Goal: Communication & Community: Answer question/provide support

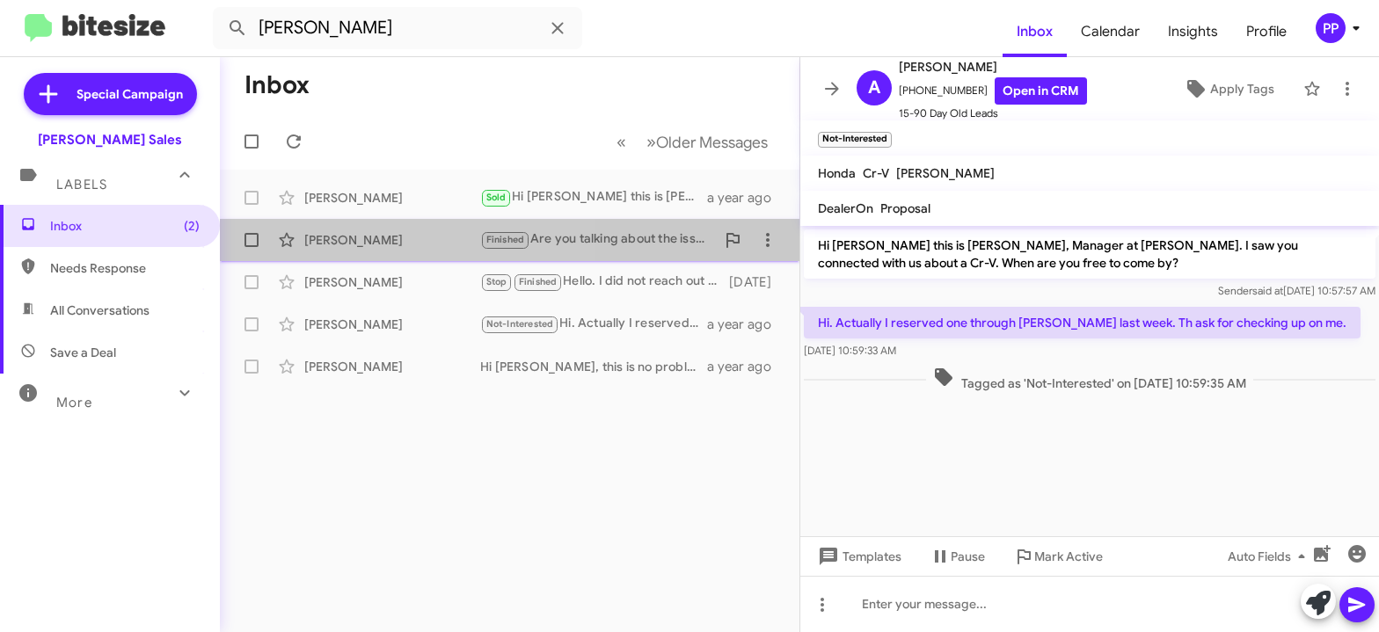
click at [362, 236] on div "[PERSON_NAME]" at bounding box center [392, 240] width 176 height 18
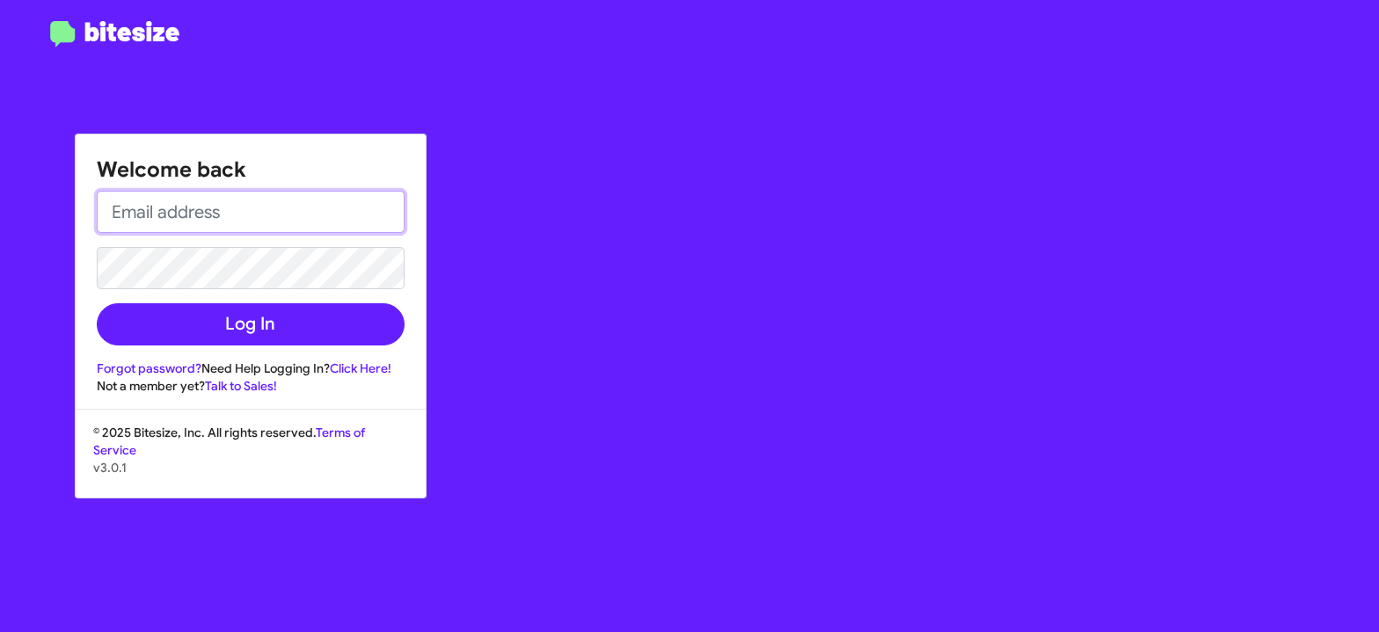
click at [218, 212] on input "email" at bounding box center [251, 212] width 308 height 42
type input "[EMAIL_ADDRESS][DOMAIN_NAME]"
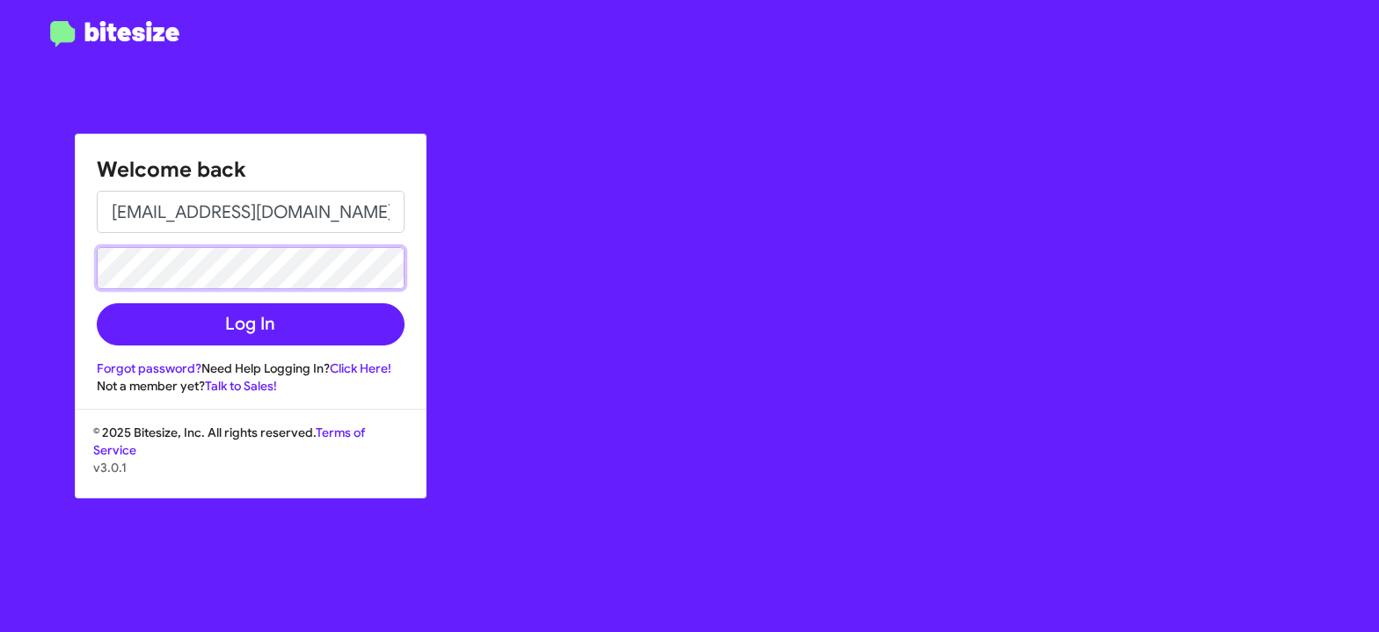
click at [97, 303] on button "Log In" at bounding box center [251, 324] width 308 height 42
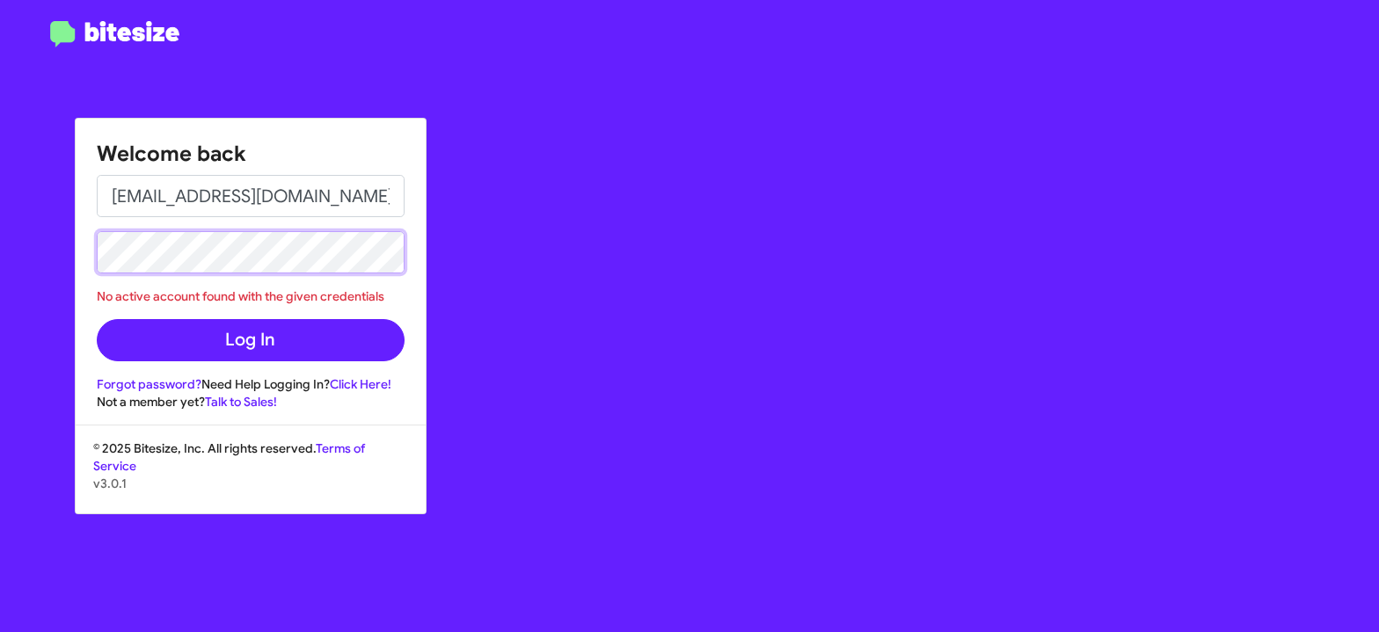
click at [97, 319] on button "Log In" at bounding box center [251, 340] width 308 height 42
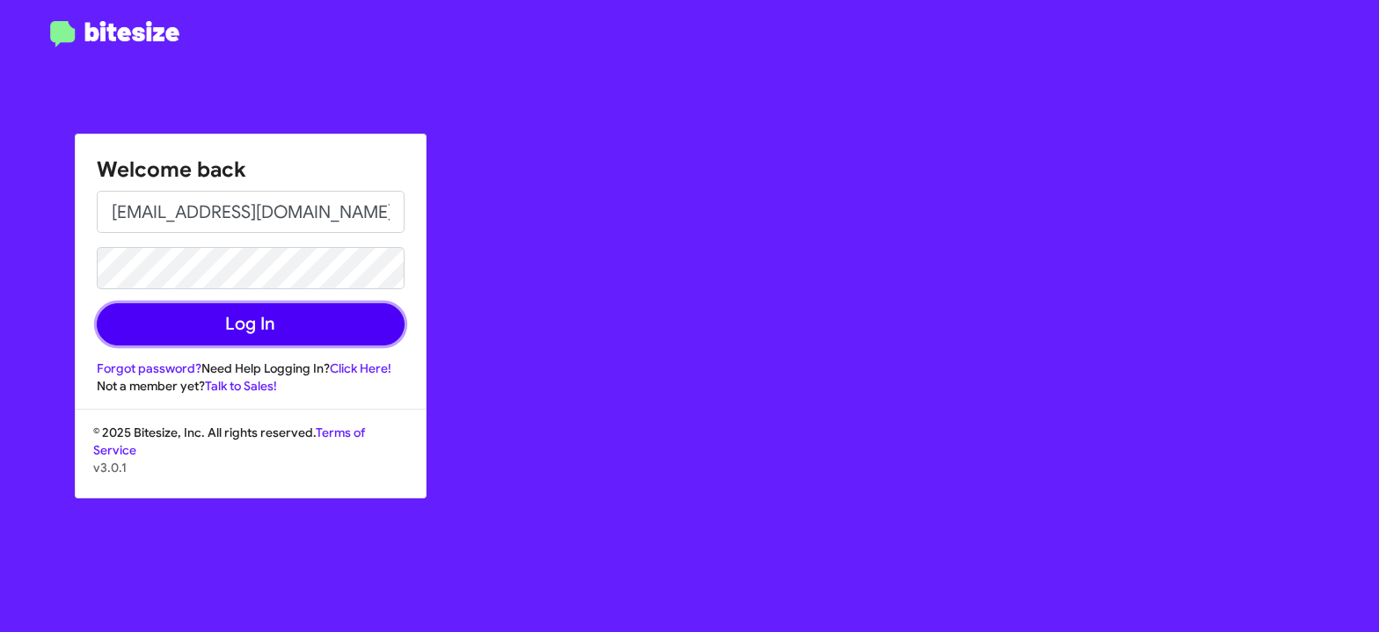
click at [247, 319] on button "Log In" at bounding box center [251, 324] width 308 height 42
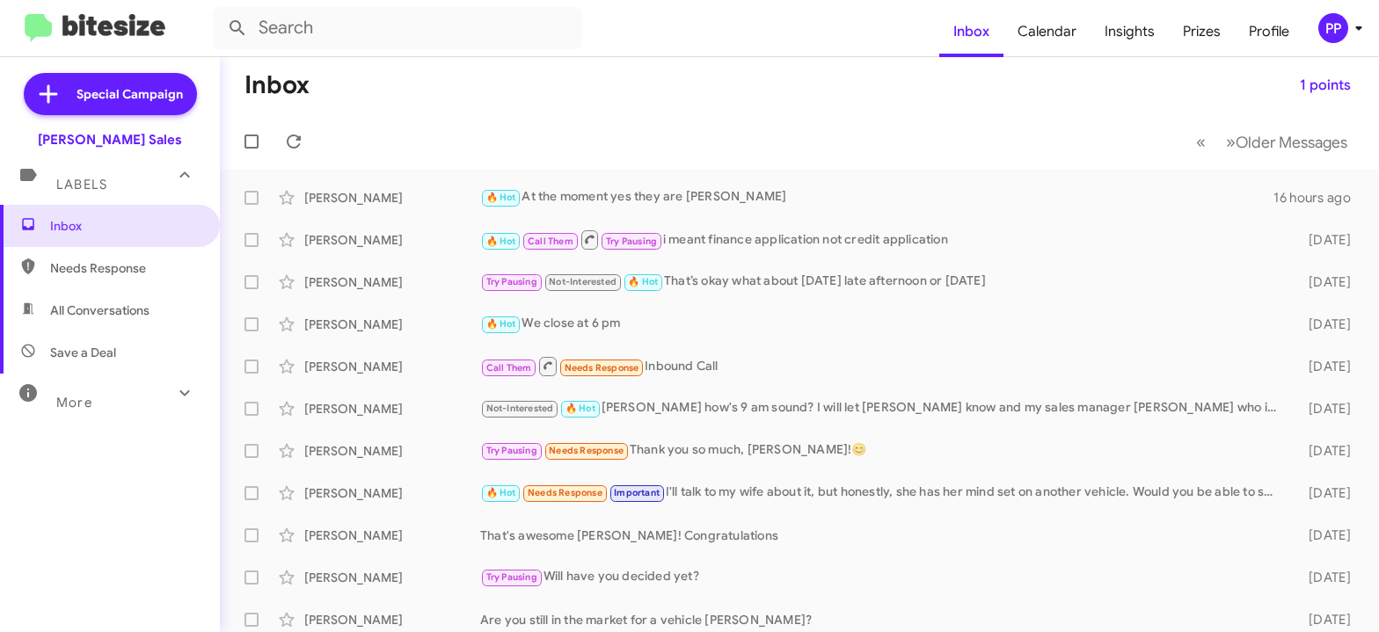
click at [57, 313] on span "All Conversations" at bounding box center [99, 311] width 99 height 18
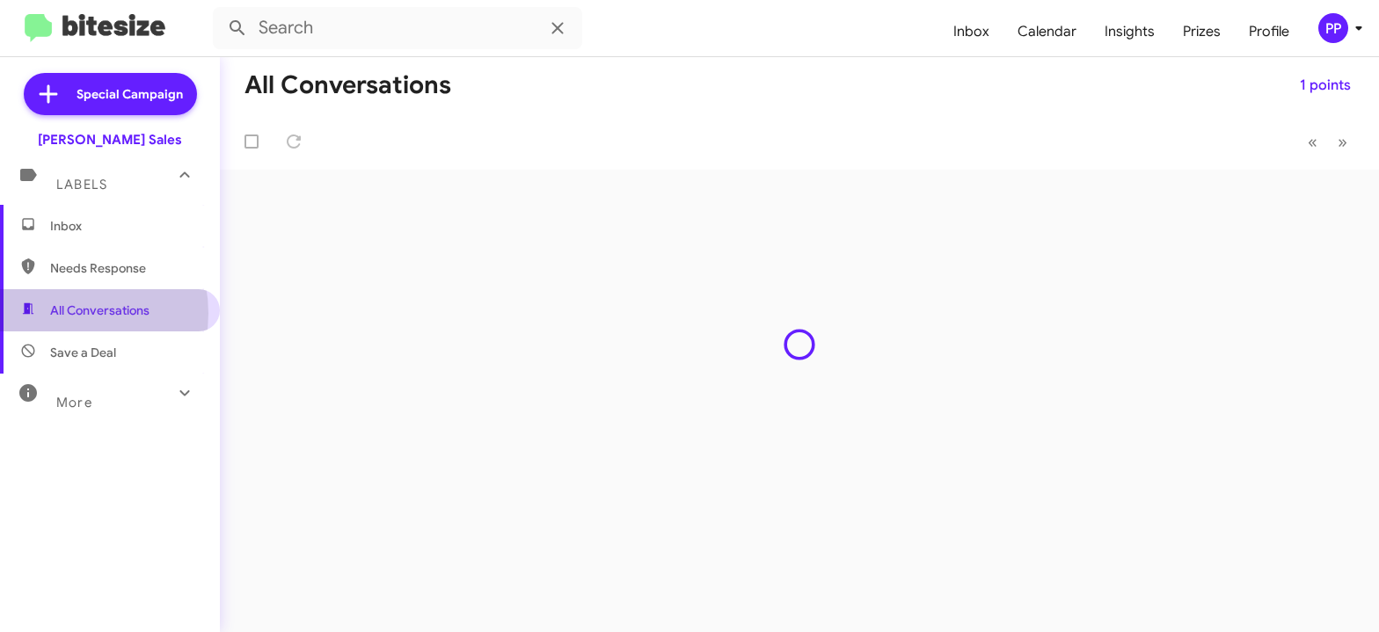
type input "in:all-conversations"
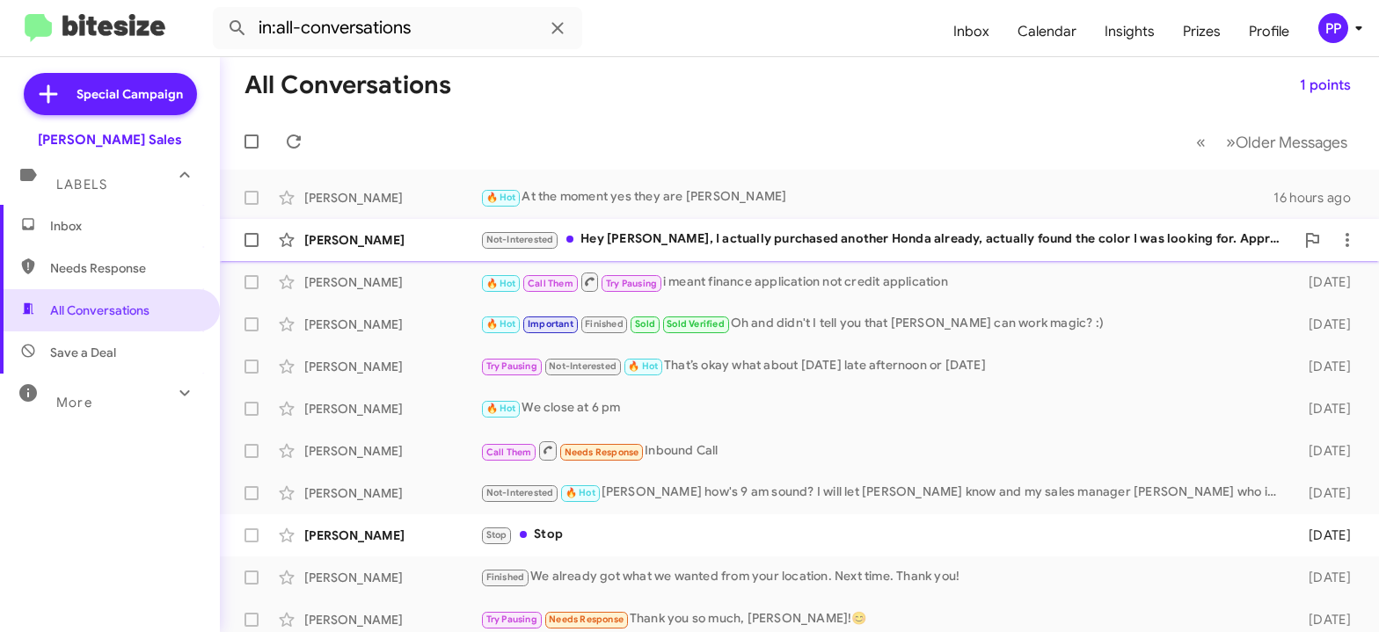
click at [662, 241] on div "Not-Interested Hey Poki, I actually purchased another Honda already, actually f…" at bounding box center [887, 240] width 814 height 20
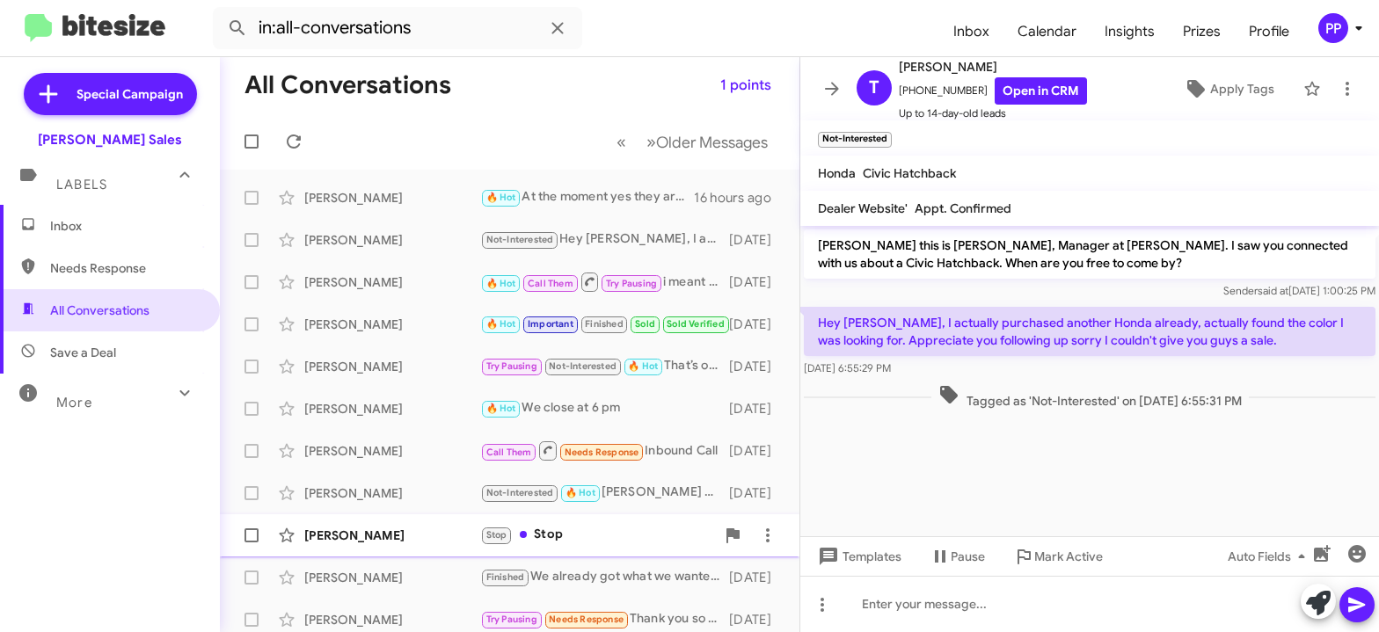
click at [340, 534] on div "Eugene Camalig" at bounding box center [392, 536] width 176 height 18
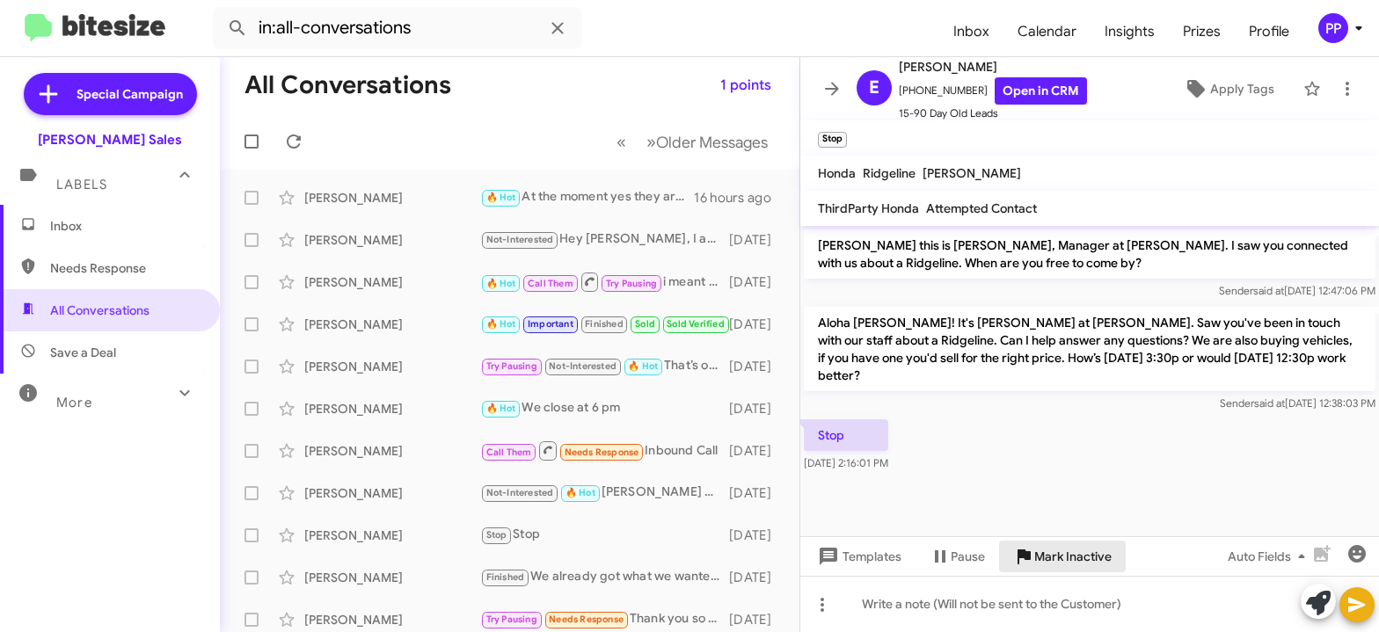
click at [1055, 551] on span "Mark Inactive" at bounding box center [1072, 557] width 77 height 32
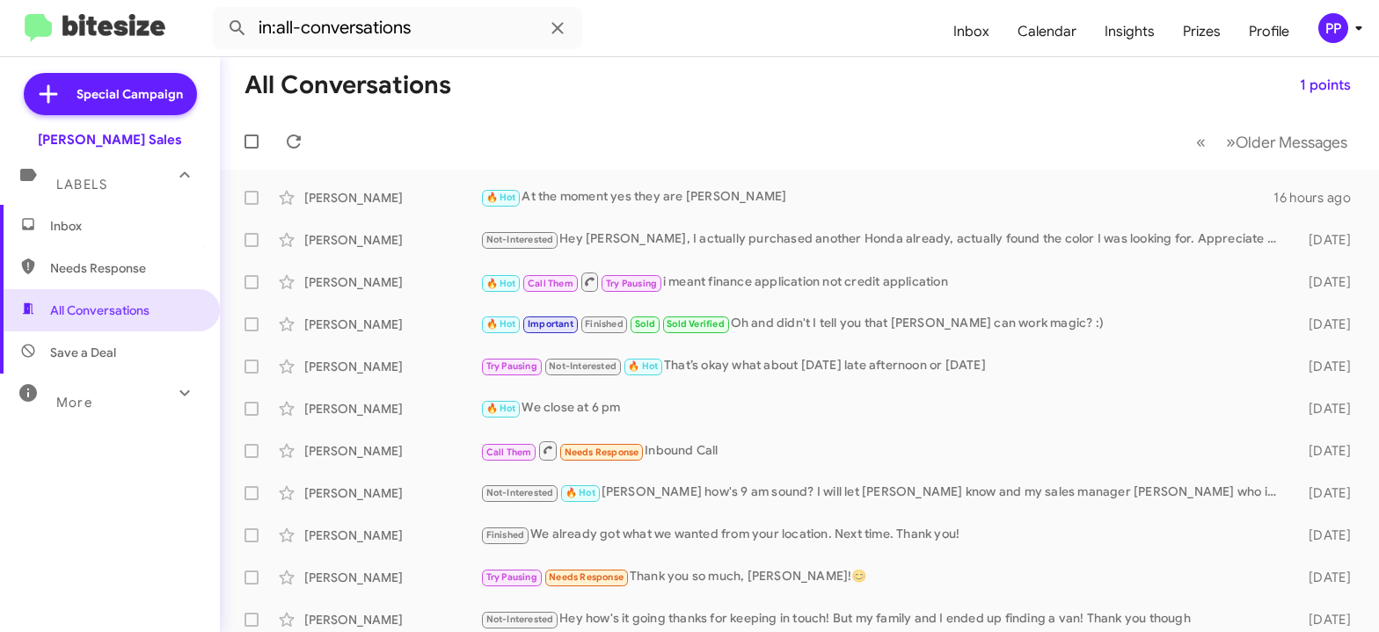
click at [58, 214] on span "Inbox" at bounding box center [110, 226] width 220 height 42
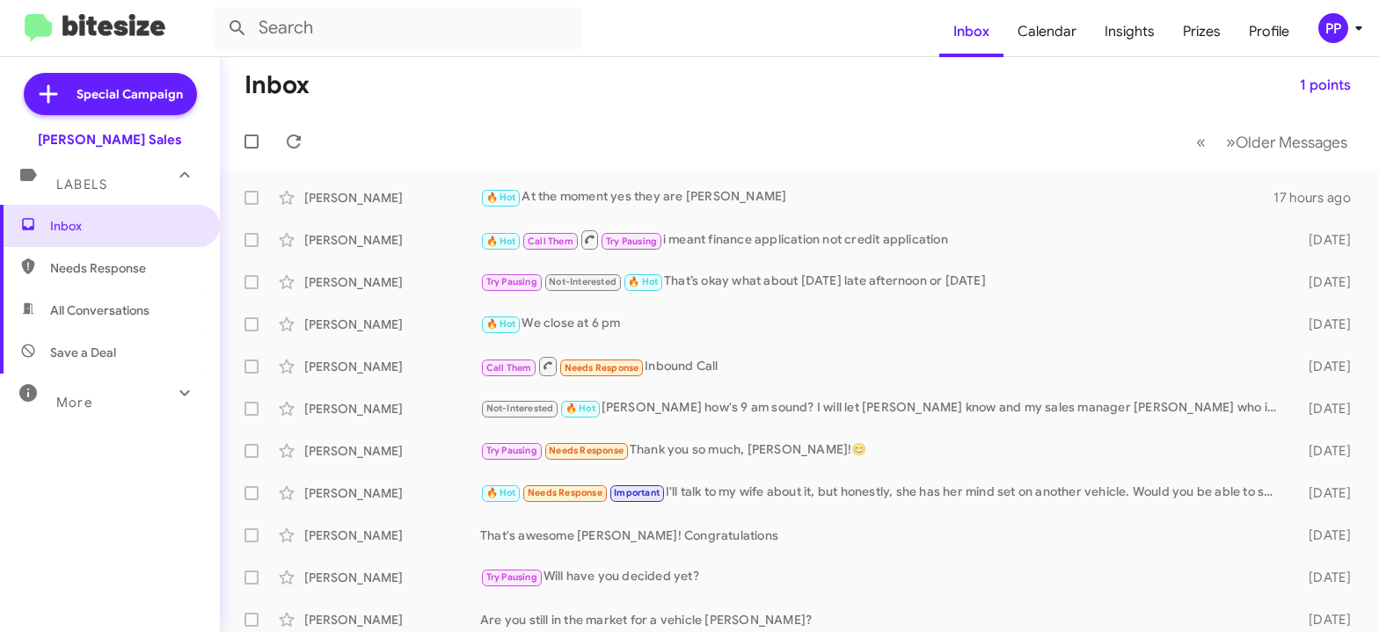
click at [77, 259] on span "Needs Response" at bounding box center [125, 268] width 150 height 18
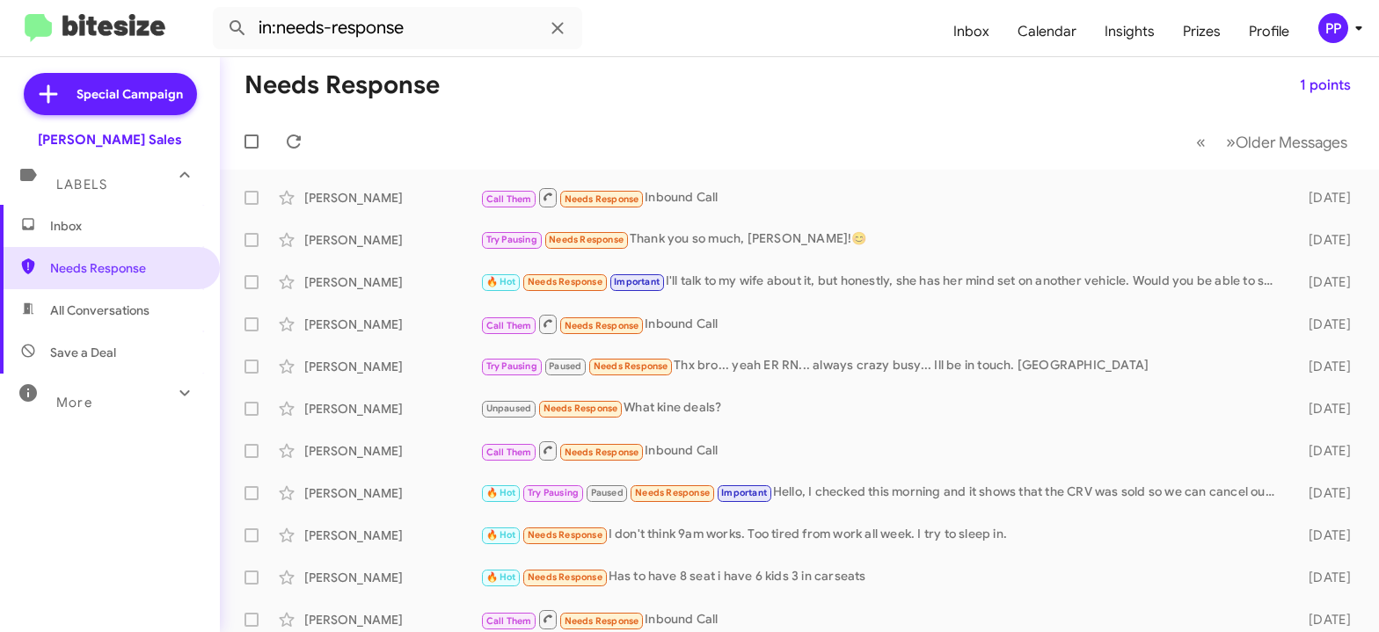
click at [90, 317] on span "All Conversations" at bounding box center [99, 311] width 99 height 18
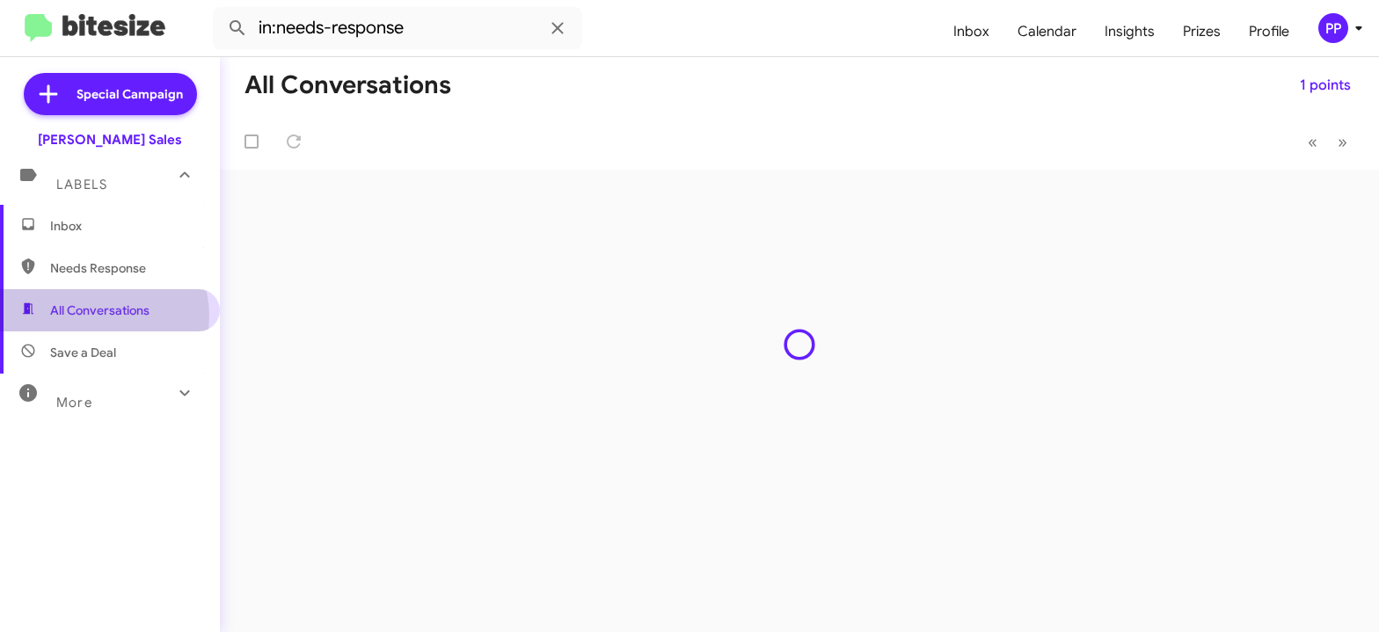
type input "in:all-conversations"
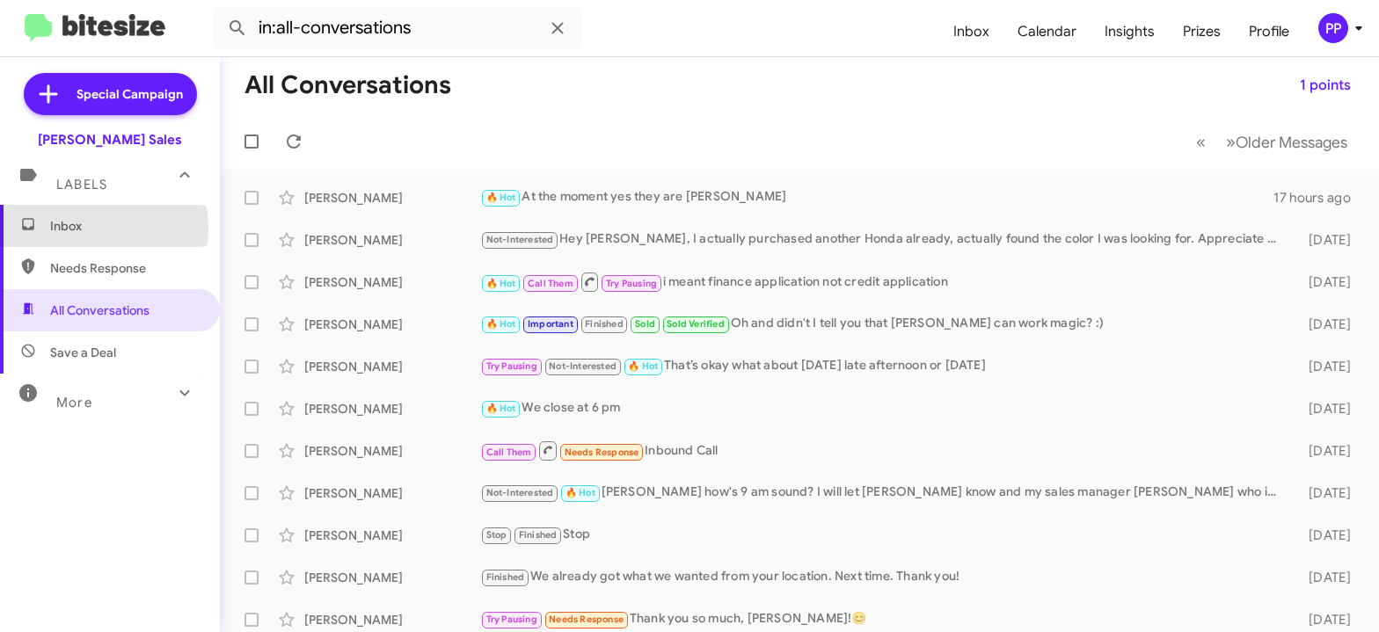
click at [68, 229] on span "Inbox" at bounding box center [125, 226] width 150 height 18
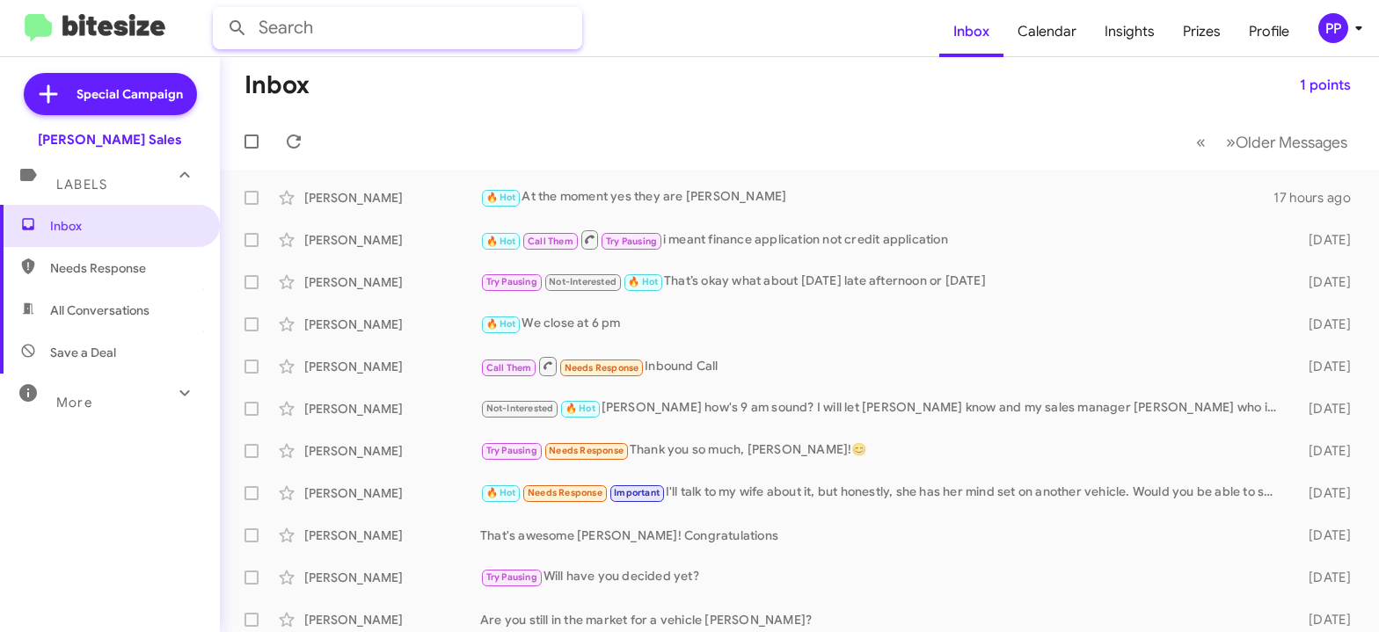
click at [295, 21] on input "text" at bounding box center [397, 28] width 369 height 42
type input "[PERSON_NAME]"
click at [220, 11] on button at bounding box center [237, 28] width 35 height 35
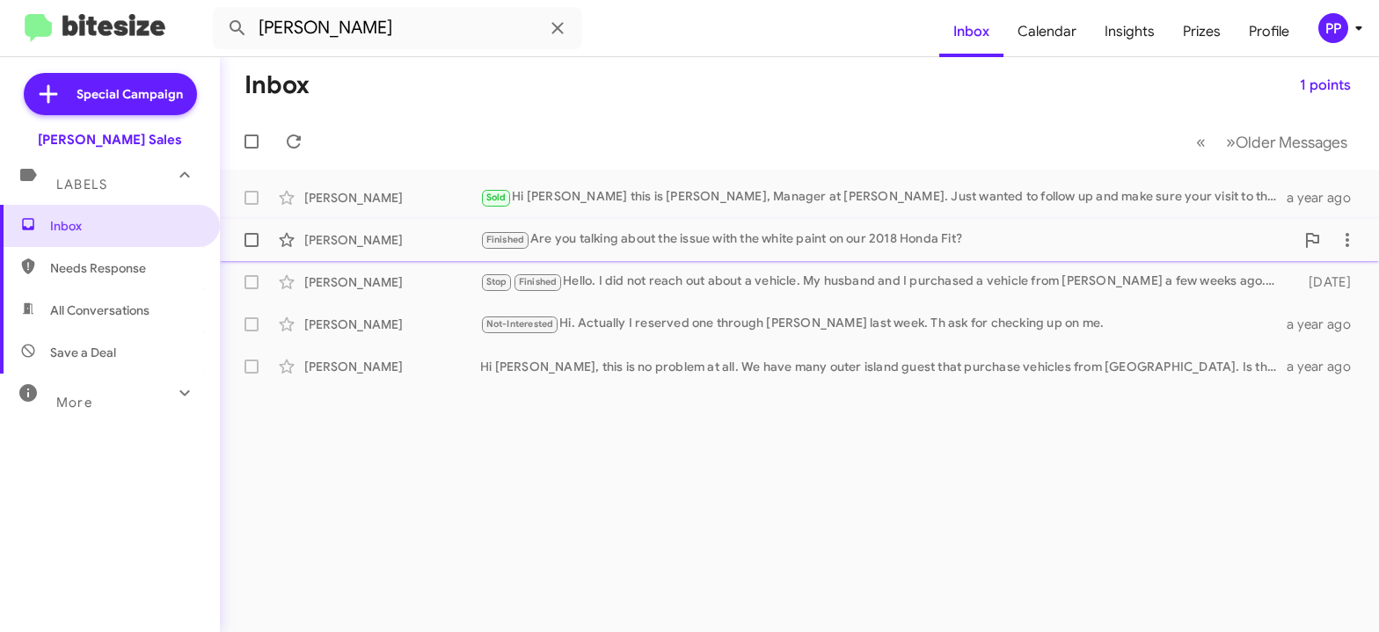
click at [405, 240] on div "[PERSON_NAME]" at bounding box center [392, 240] width 176 height 18
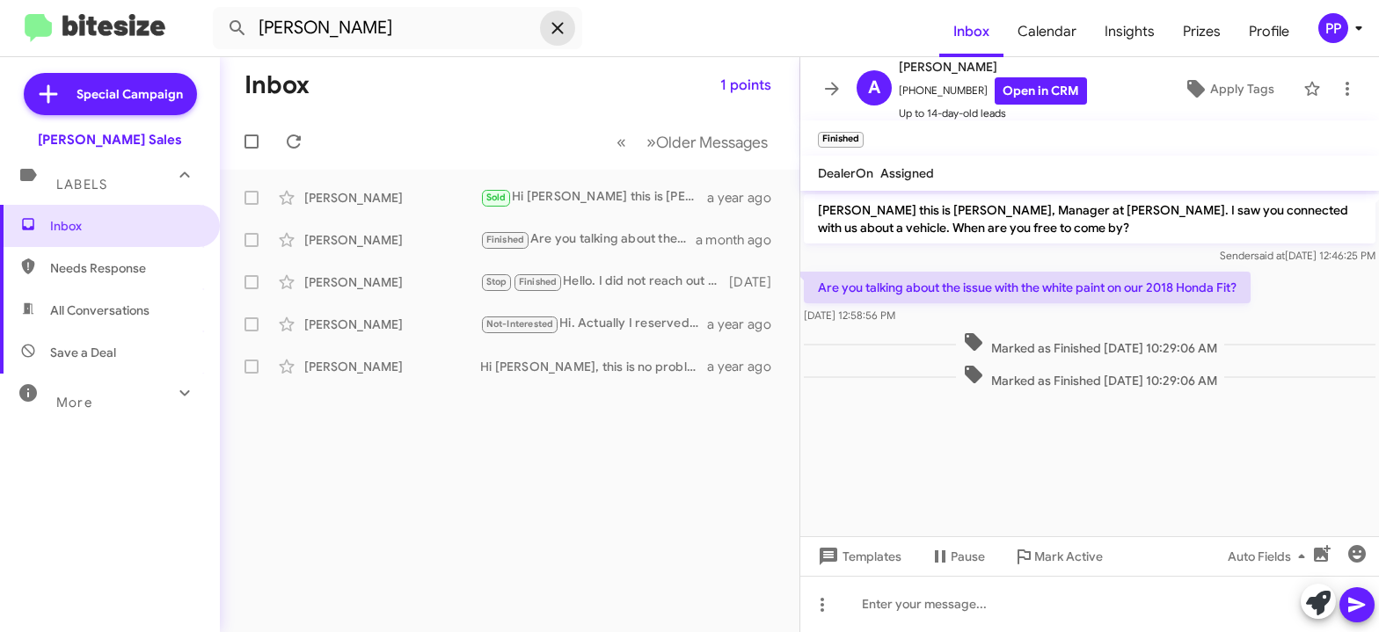
click at [556, 23] on icon at bounding box center [557, 28] width 21 height 21
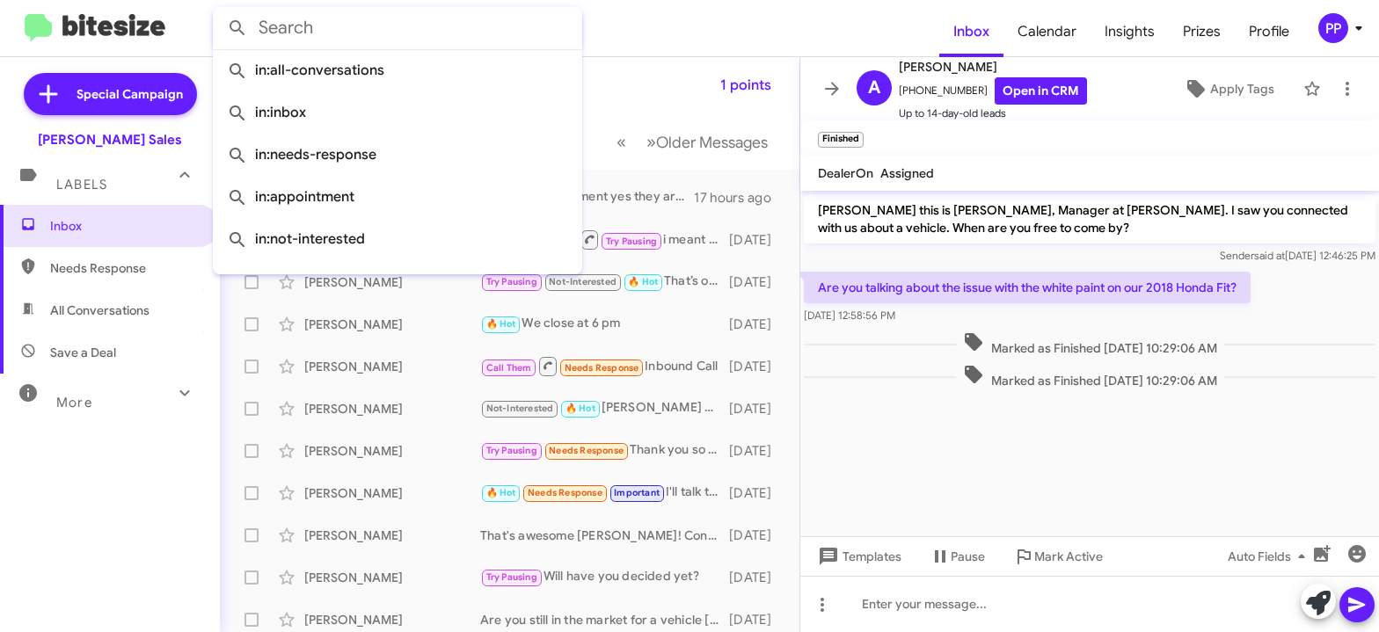
click at [153, 518] on div "Inbox Needs Response All Conversations Save a Deal More Important 🔥 Hot Appoint…" at bounding box center [110, 394] width 220 height 379
